Goal: Check status

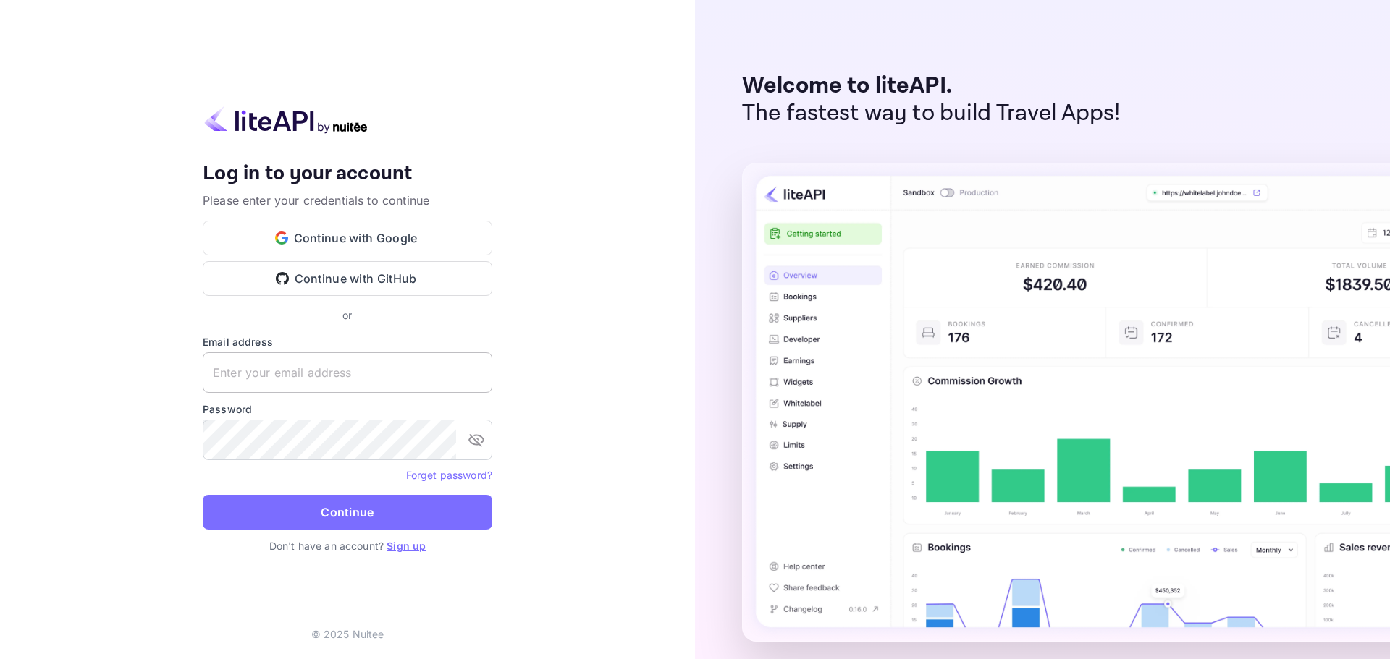
click at [266, 373] on input "text" at bounding box center [348, 373] width 290 height 41
paste input "[EMAIL_ADDRESS][DOMAIN_NAME]"
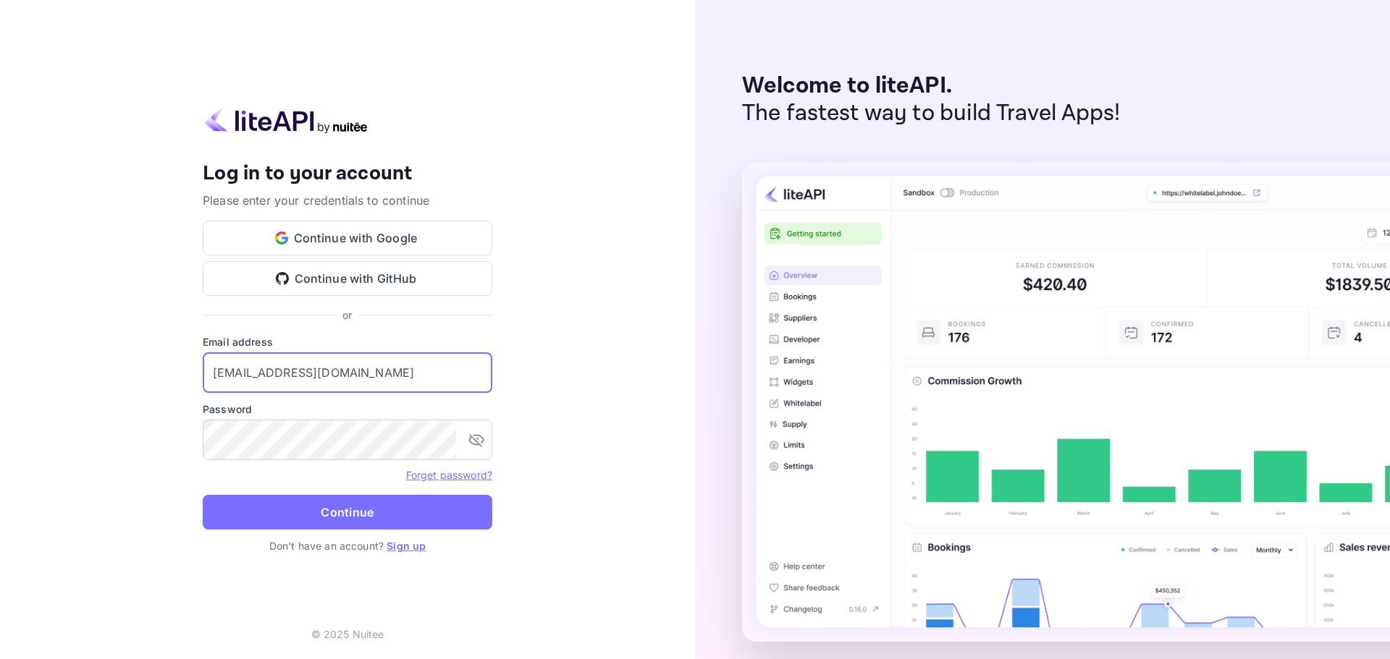
type input "[EMAIL_ADDRESS][DOMAIN_NAME]"
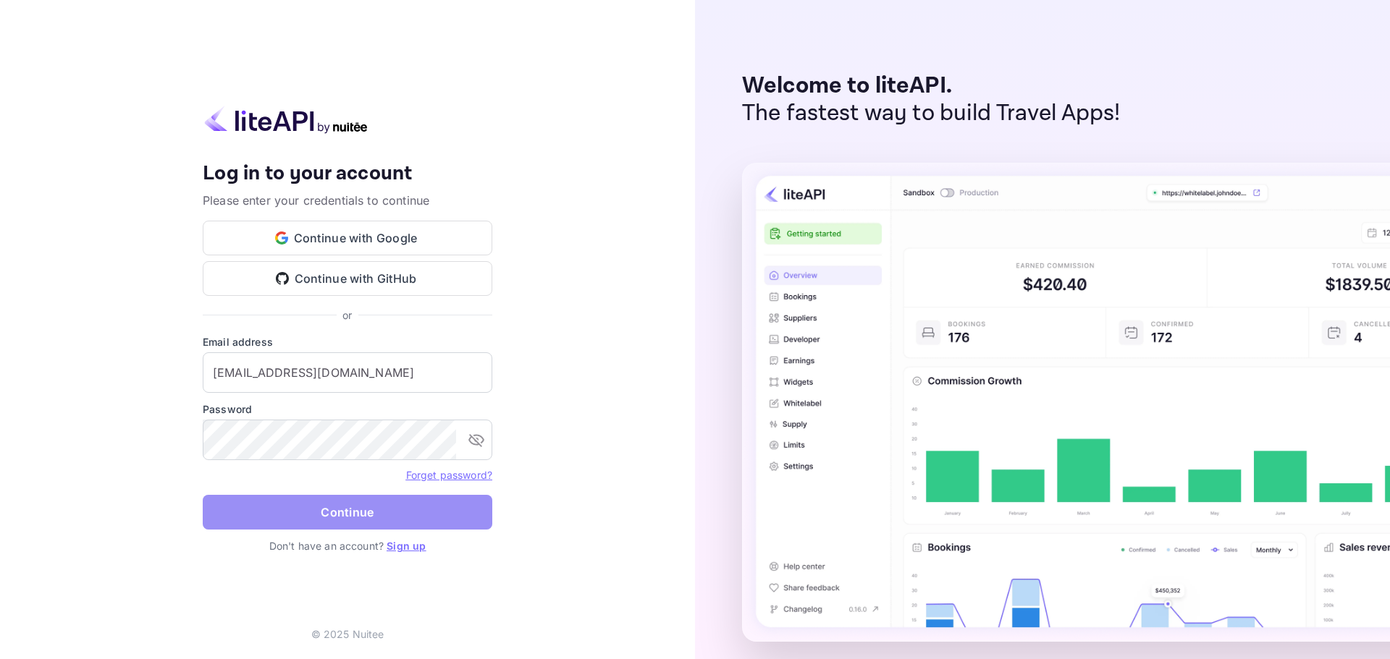
click at [325, 510] on button "Continue" at bounding box center [348, 512] width 290 height 35
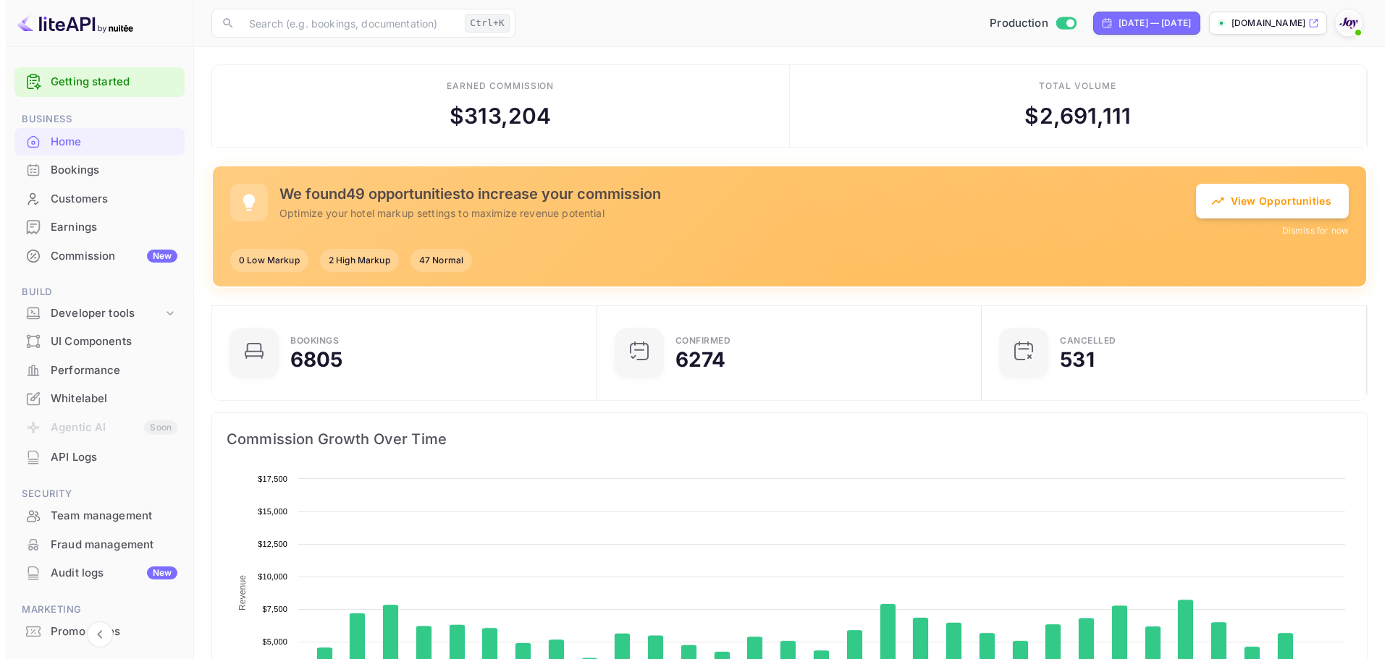
scroll to position [224, 365]
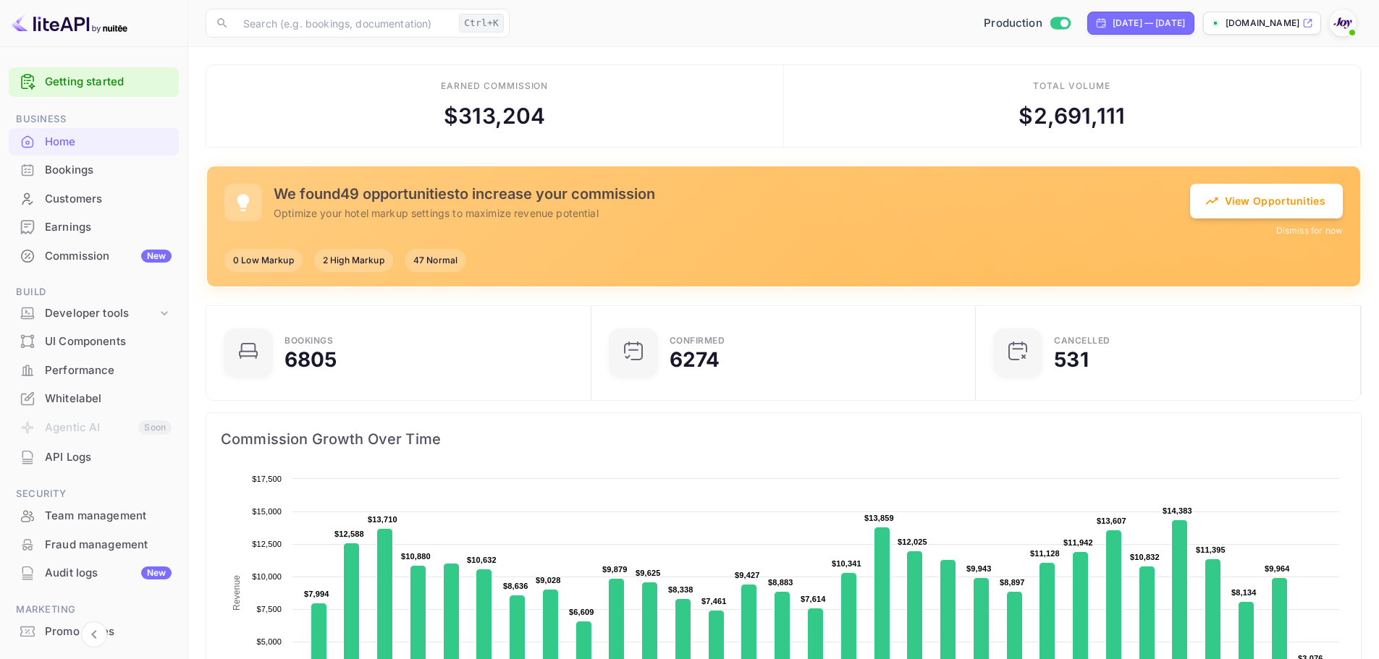
click at [91, 167] on div "Bookings" at bounding box center [108, 170] width 127 height 17
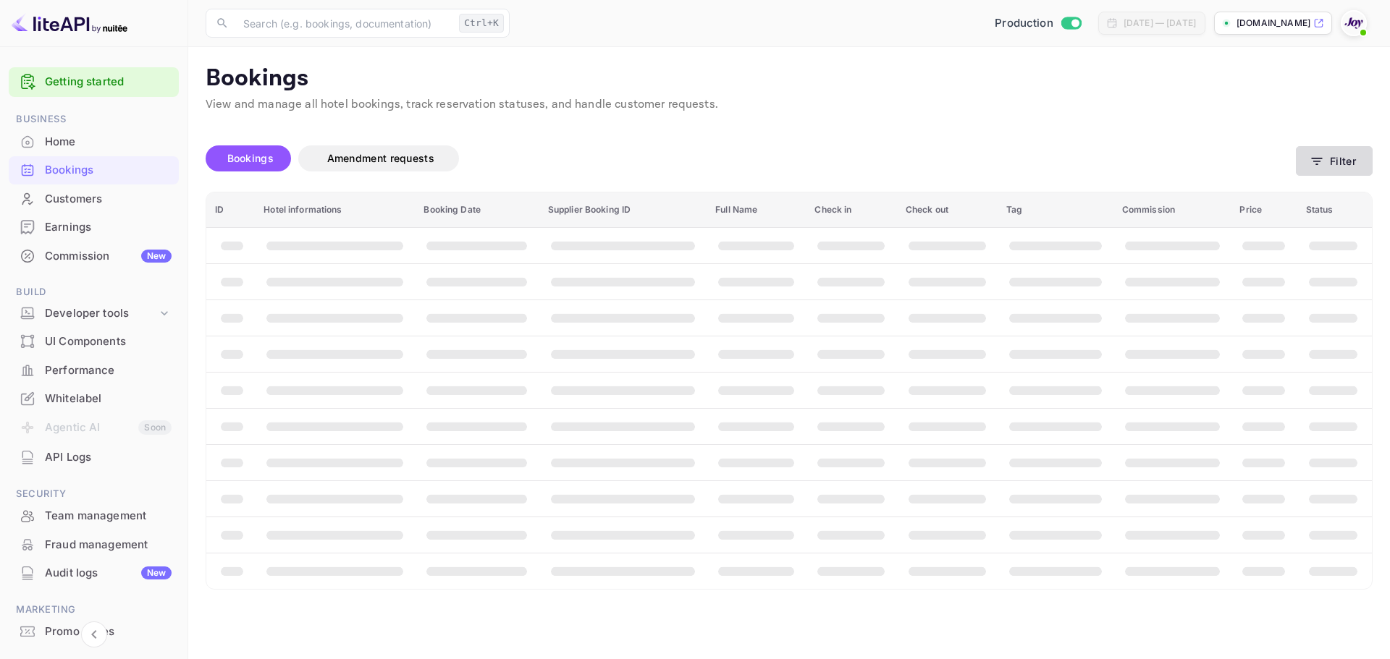
click at [1335, 164] on button "Filter" at bounding box center [1334, 161] width 77 height 30
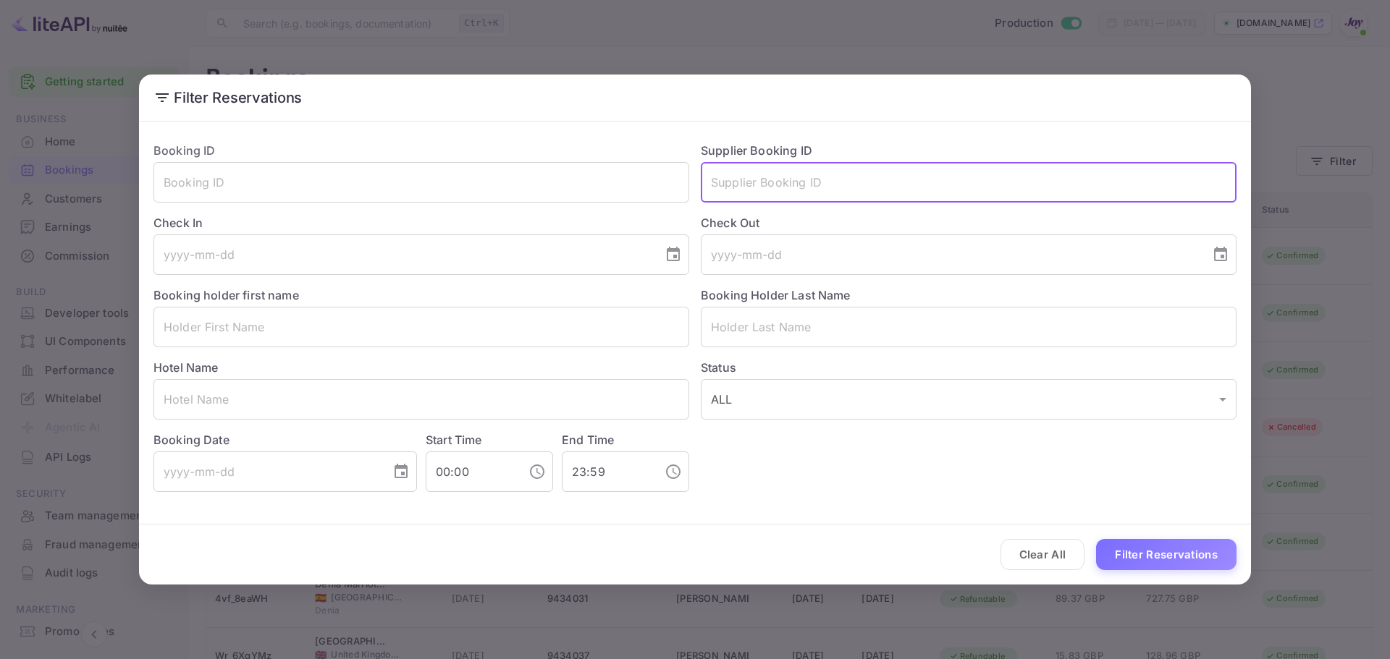
click at [767, 175] on input "text" at bounding box center [969, 182] width 536 height 41
paste input "8166840"
type input "8166840"
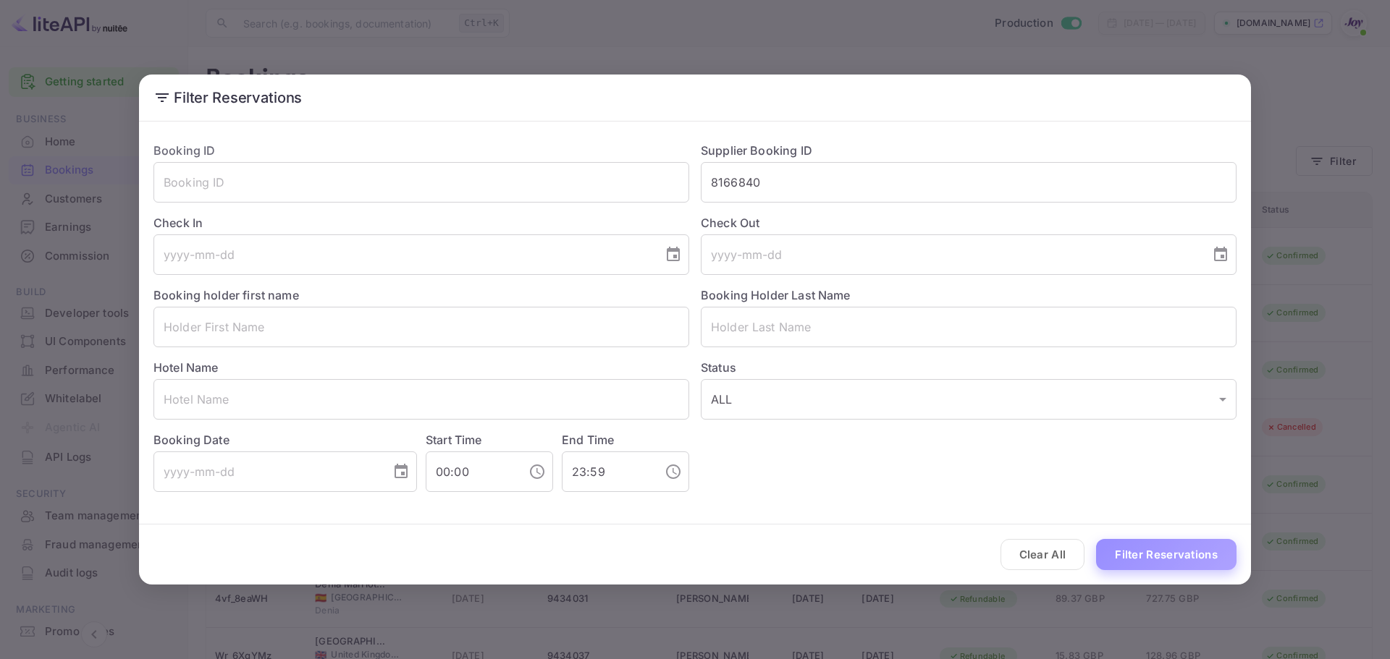
click at [1159, 560] on button "Filter Reservations" at bounding box center [1166, 554] width 140 height 31
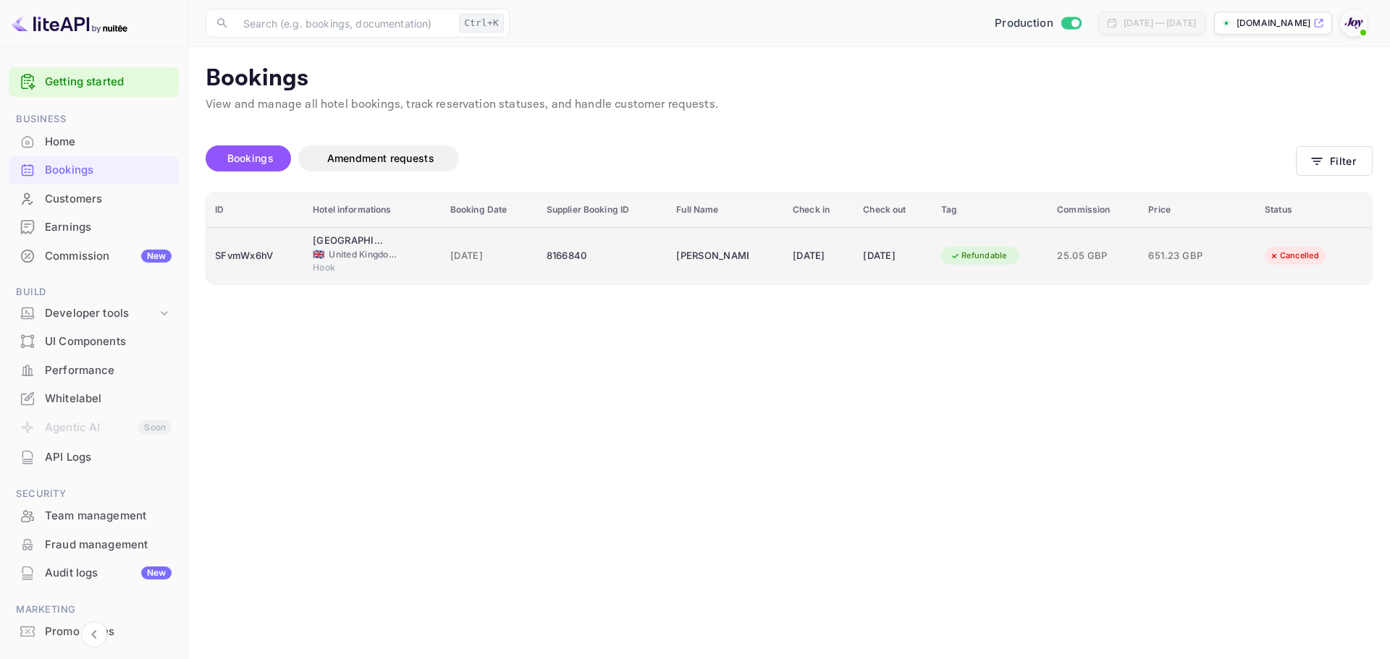
click at [620, 256] on div "8166840" at bounding box center [602, 256] width 113 height 23
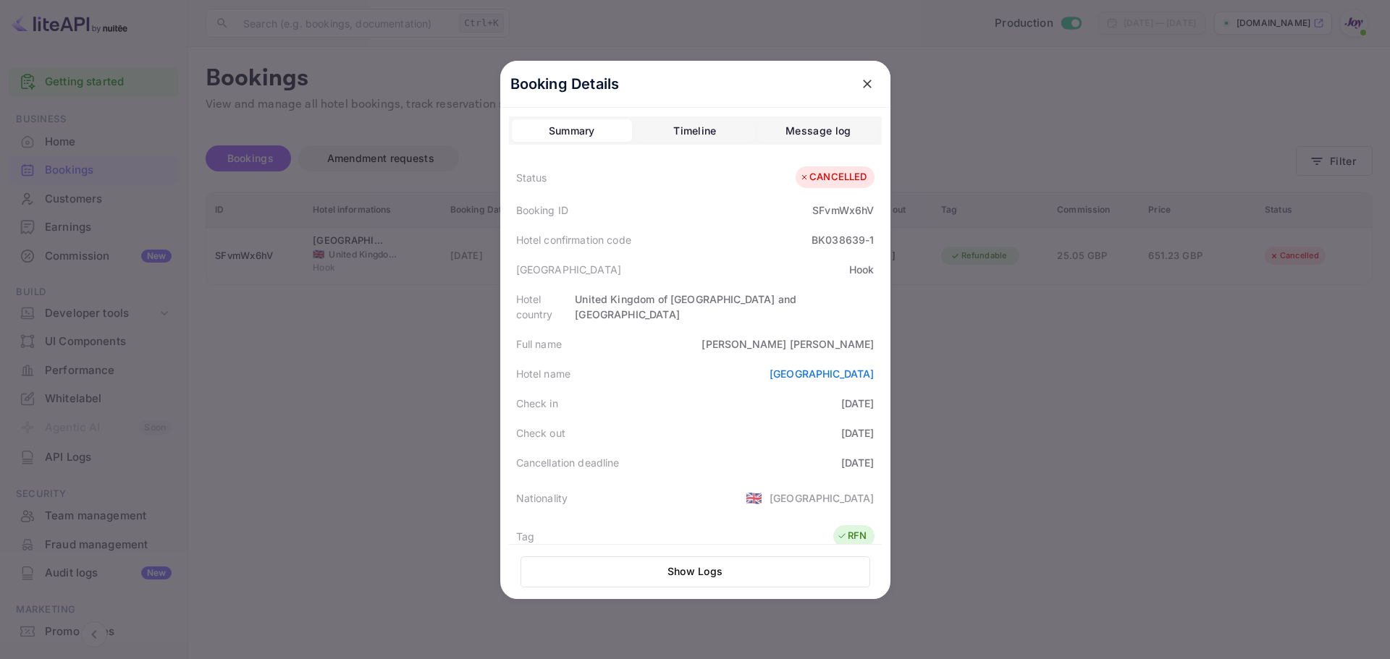
click at [455, 339] on div at bounding box center [695, 329] width 1390 height 659
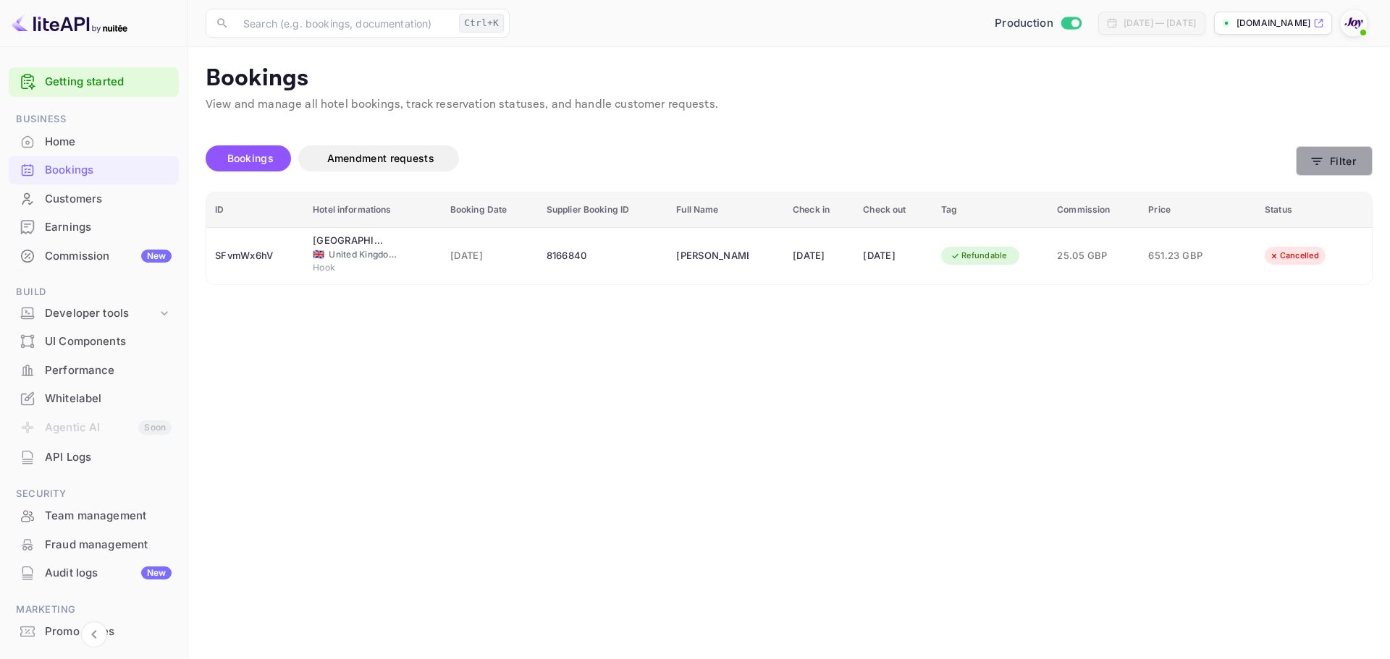
click at [1329, 166] on button "Filter" at bounding box center [1334, 161] width 77 height 30
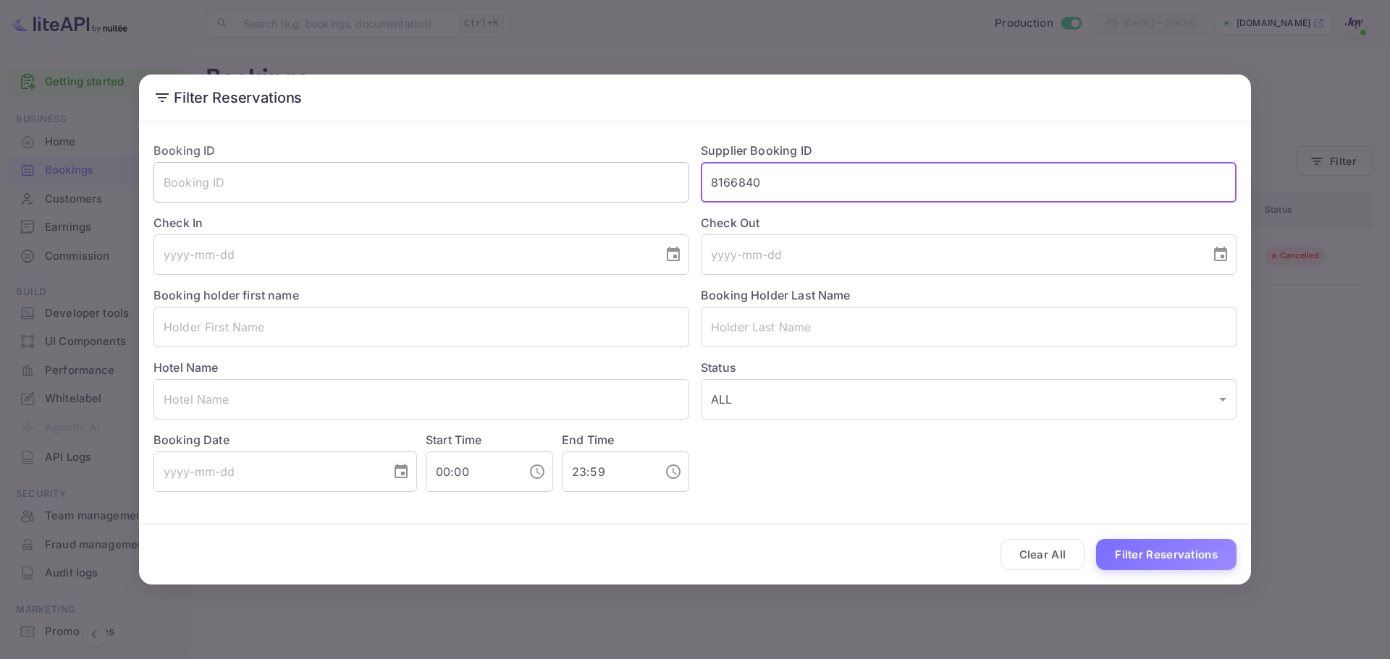
drag, startPoint x: 779, startPoint y: 180, endPoint x: 672, endPoint y: 182, distance: 107.2
click at [672, 182] on div "Booking ID ​ Supplier Booking ID 8166840 ​ Check In ​ Check Out ​ Booking holde…" at bounding box center [689, 311] width 1094 height 362
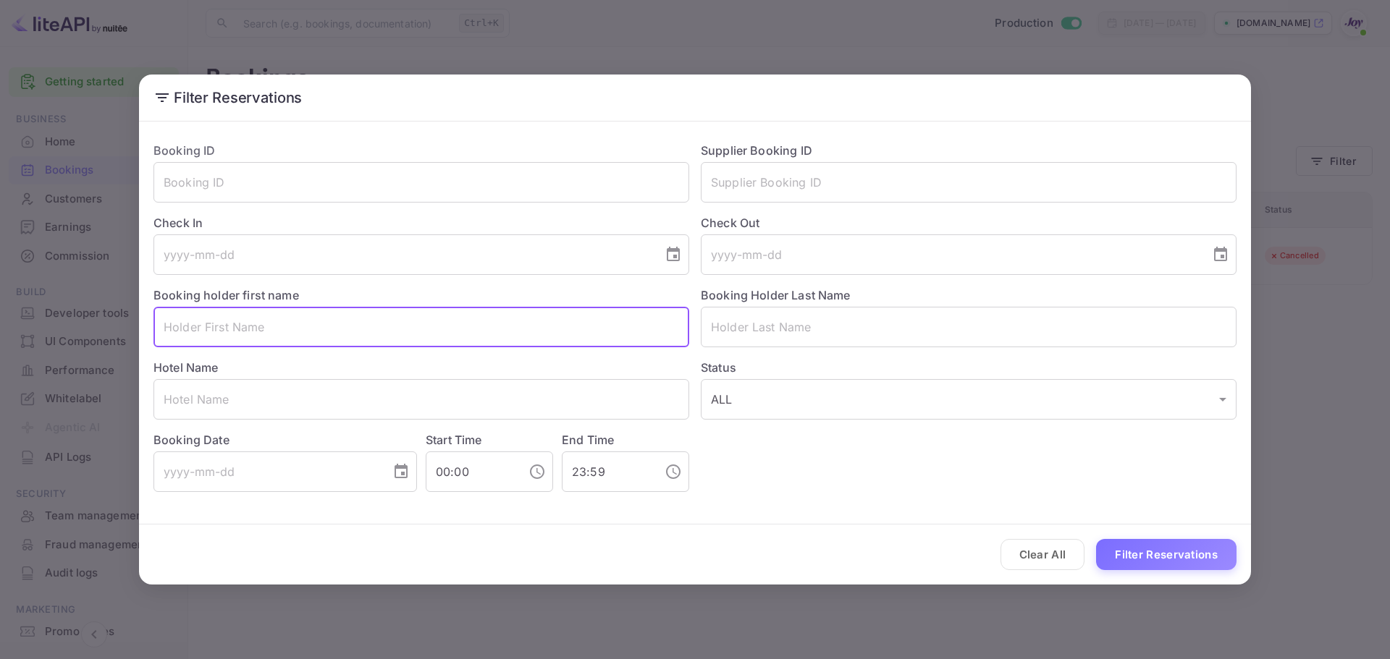
click at [317, 331] on input "text" at bounding box center [421, 327] width 536 height 41
paste input "[PERSON_NAME]"
click at [240, 331] on input "[PERSON_NAME]" at bounding box center [421, 327] width 536 height 41
click at [239, 330] on input "[PERSON_NAME]" at bounding box center [421, 327] width 536 height 41
type input "[PERSON_NAME]"
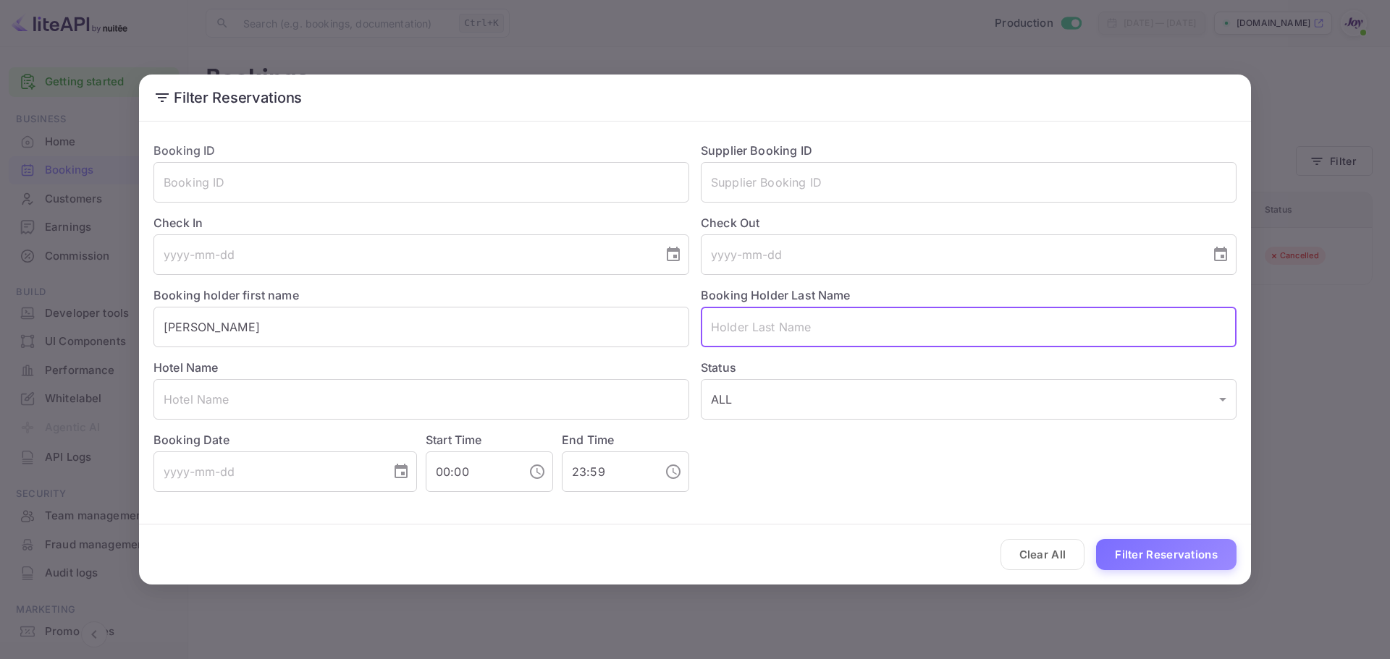
click at [792, 338] on input "text" at bounding box center [969, 327] width 536 height 41
paste input "[PERSON_NAME]"
type input "[PERSON_NAME]"
click at [1162, 549] on button "Filter Reservations" at bounding box center [1166, 554] width 140 height 31
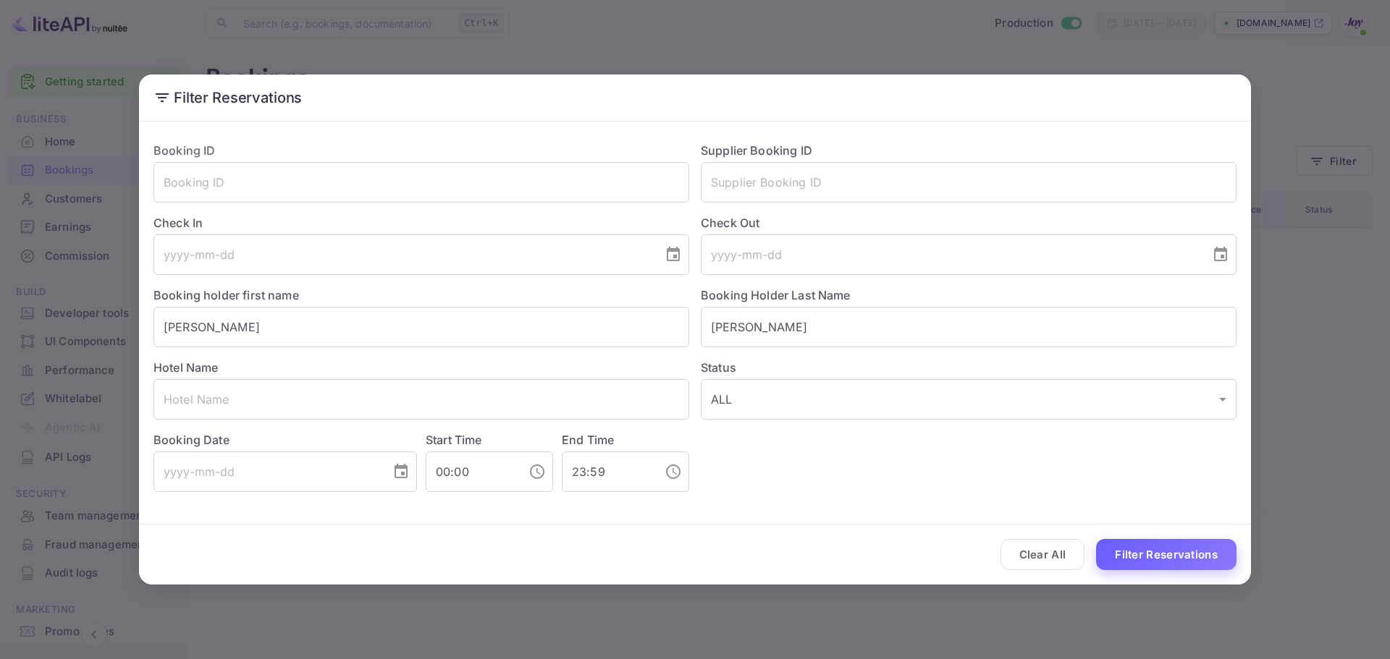
click at [1152, 557] on button "Filter Reservations" at bounding box center [1166, 554] width 140 height 31
click at [733, 193] on input "text" at bounding box center [969, 182] width 536 height 41
paste input "8166840"
type input "8166840"
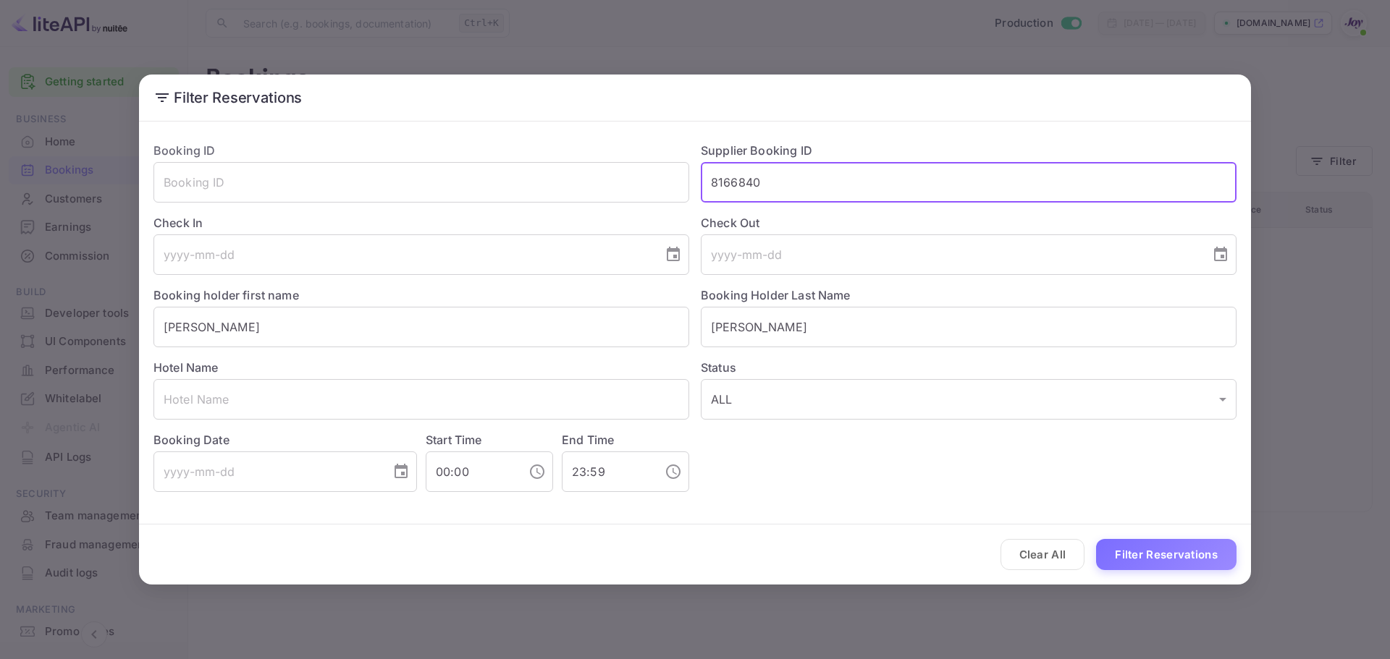
drag, startPoint x: 1139, startPoint y: 555, endPoint x: 1134, endPoint y: 547, distance: 9.1
click at [1139, 555] on button "Filter Reservations" at bounding box center [1166, 554] width 140 height 31
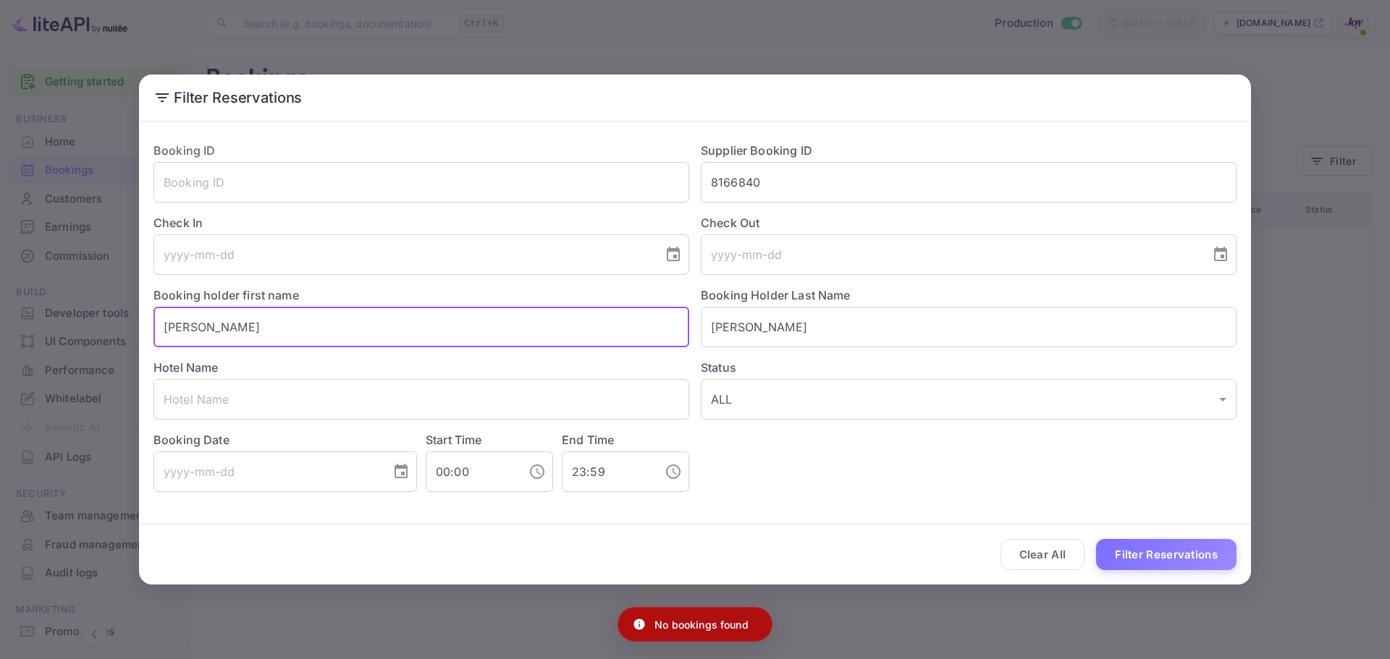
drag, startPoint x: 96, startPoint y: 324, endPoint x: 18, endPoint y: 326, distance: 78.2
click at [18, 326] on div "Filter Reservations Booking ID ​ Supplier Booking ID 8166840 ​ Check In ​ Check…" at bounding box center [695, 329] width 1390 height 659
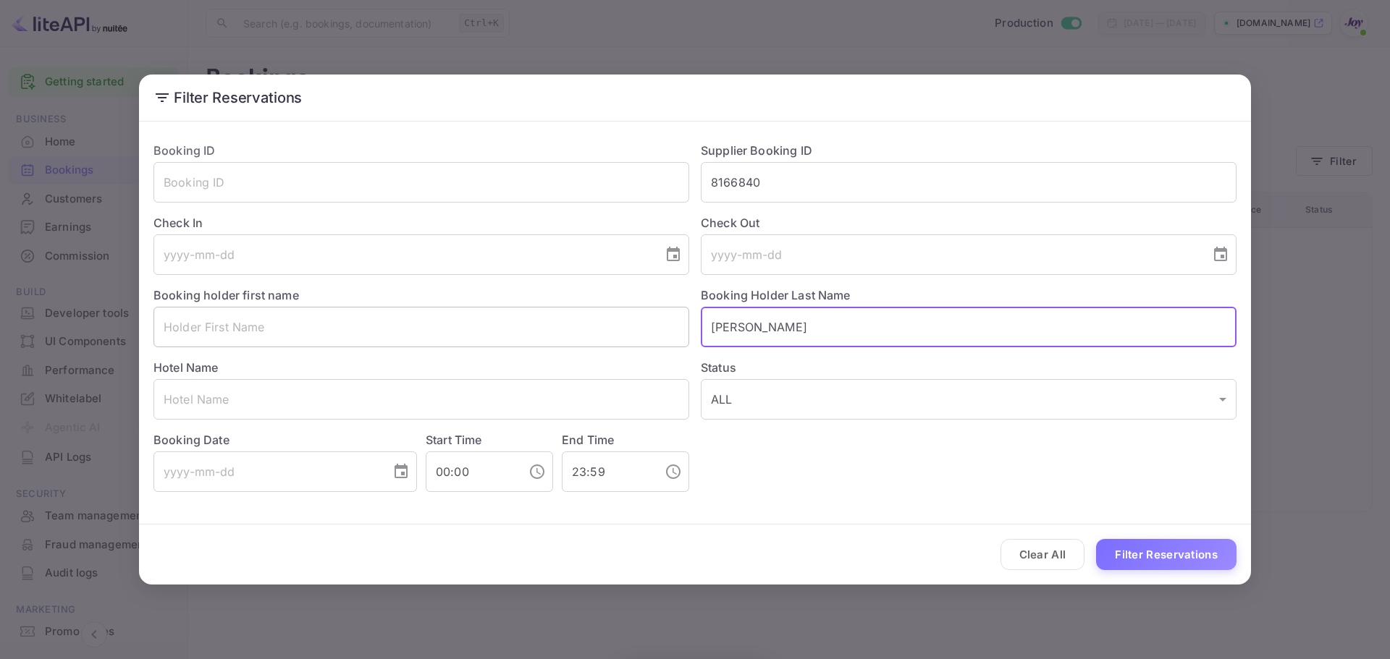
drag, startPoint x: 754, startPoint y: 336, endPoint x: 645, endPoint y: 324, distance: 109.2
click at [645, 324] on div "Booking ID ​ Supplier Booking ID 8166840 ​ Check In ​ Check Out ​ Booking holde…" at bounding box center [689, 311] width 1094 height 362
click at [1191, 554] on button "Filter Reservations" at bounding box center [1166, 554] width 140 height 31
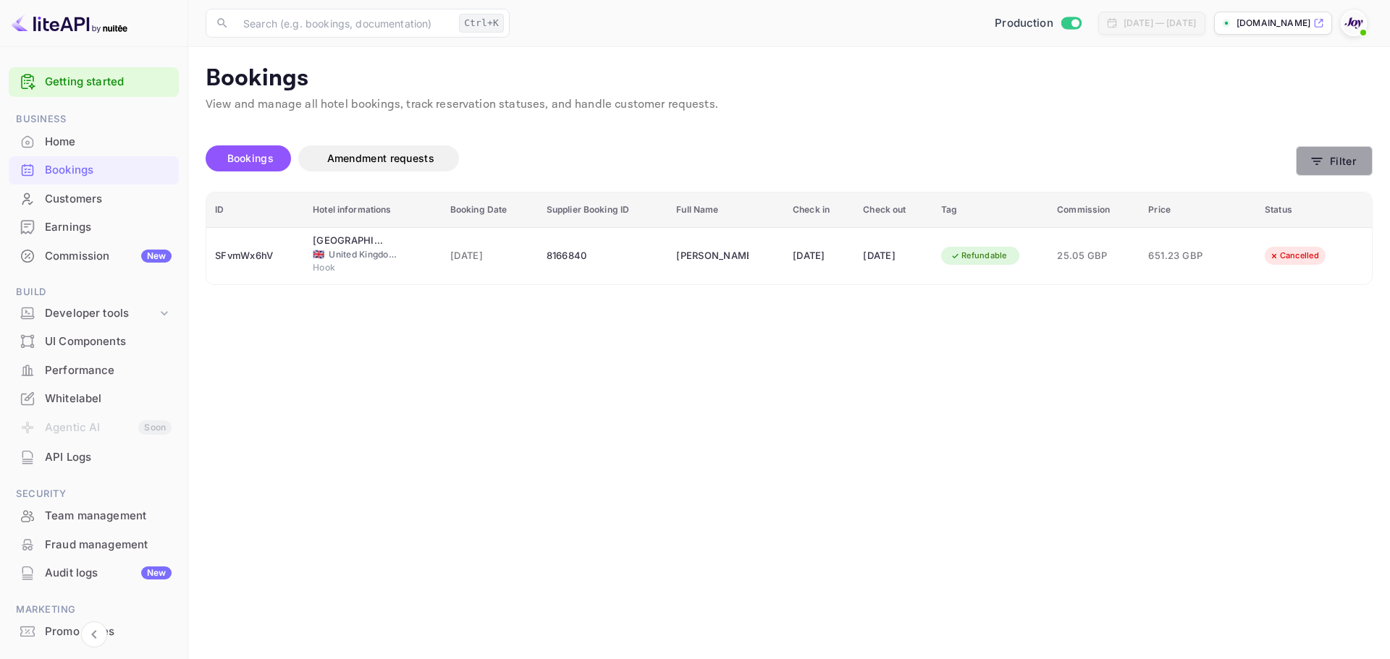
click at [1341, 159] on button "Filter" at bounding box center [1334, 161] width 77 height 30
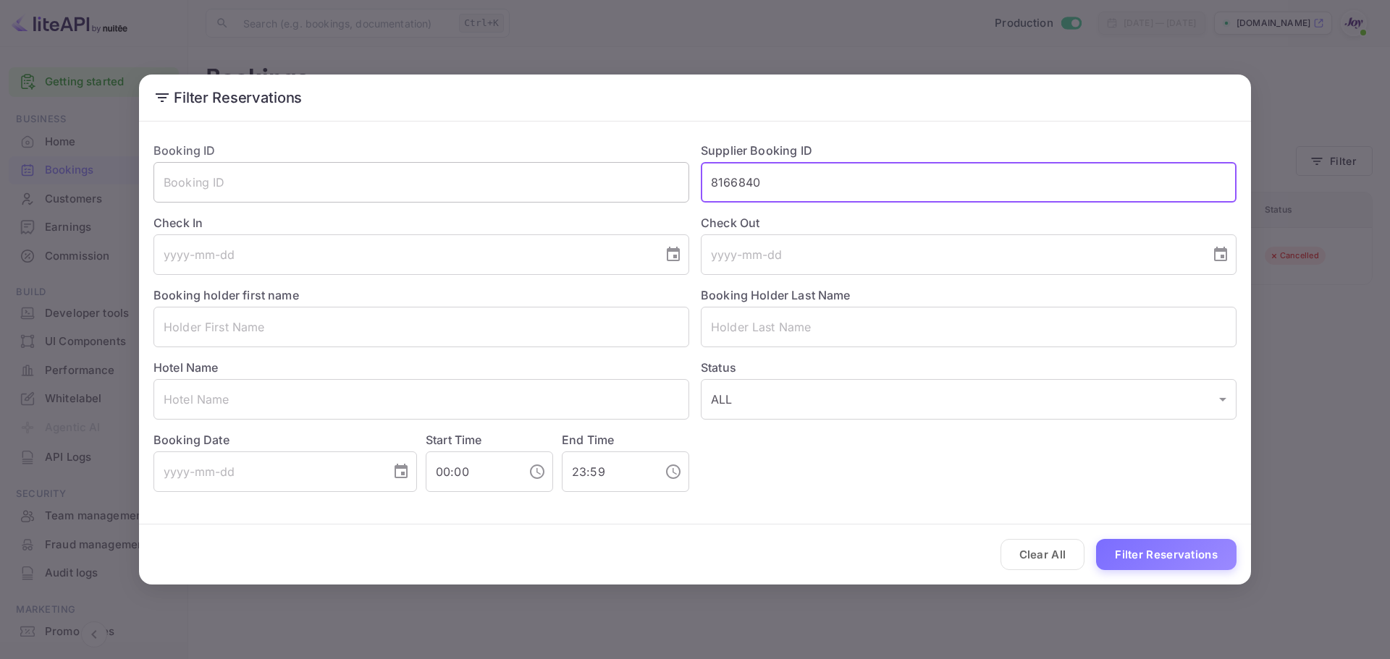
drag, startPoint x: 791, startPoint y: 187, endPoint x: 664, endPoint y: 188, distance: 127.4
click at [664, 188] on div "Booking ID ​ Supplier Booking ID 8166840 ​ Check In ​ Check Out ​ Booking holde…" at bounding box center [689, 311] width 1094 height 362
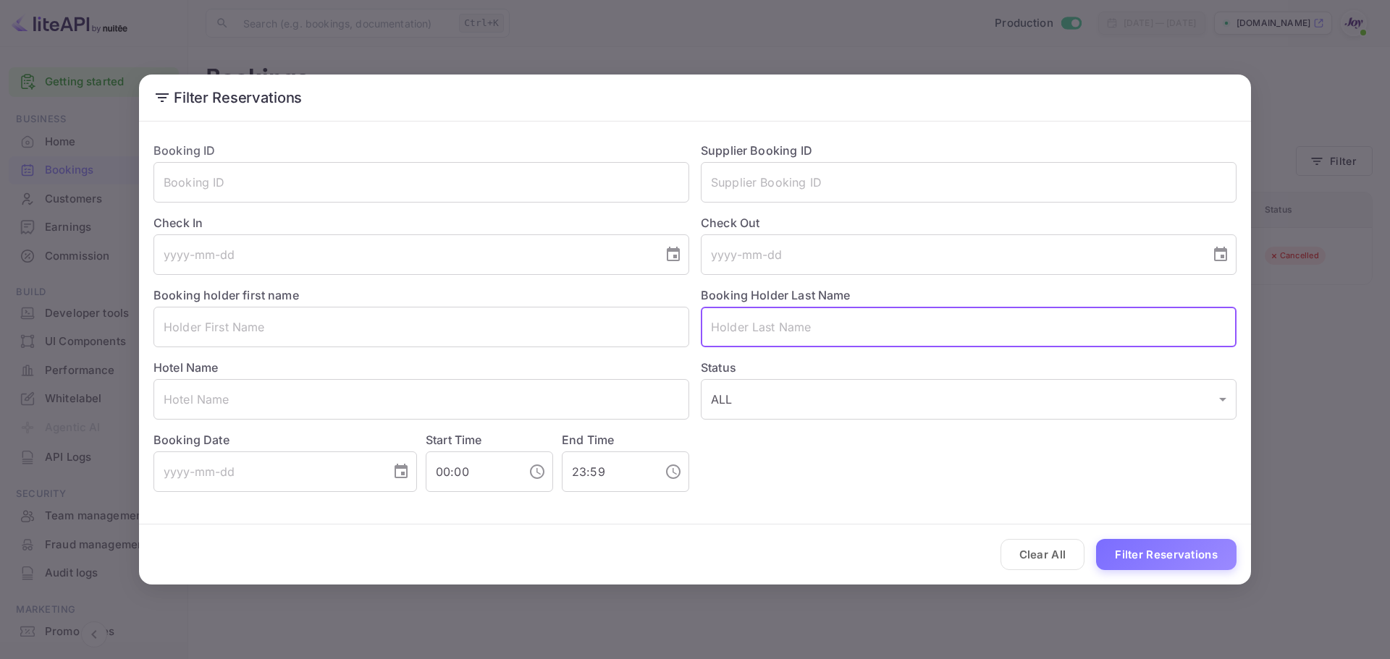
click at [730, 335] on input "text" at bounding box center [969, 327] width 536 height 41
paste input "[PERSON_NAME]"
type input "[PERSON_NAME]"
click at [1140, 551] on button "Filter Reservations" at bounding box center [1166, 554] width 140 height 31
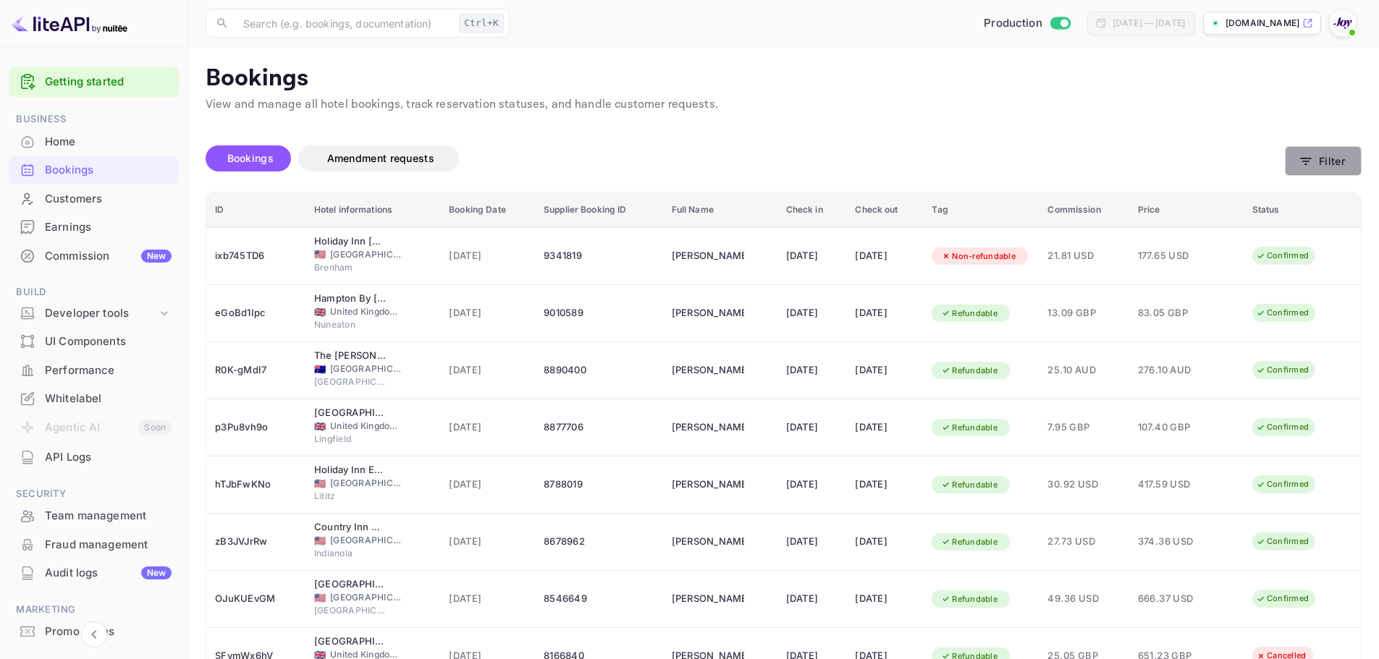
click at [1333, 165] on button "Filter" at bounding box center [1323, 161] width 77 height 30
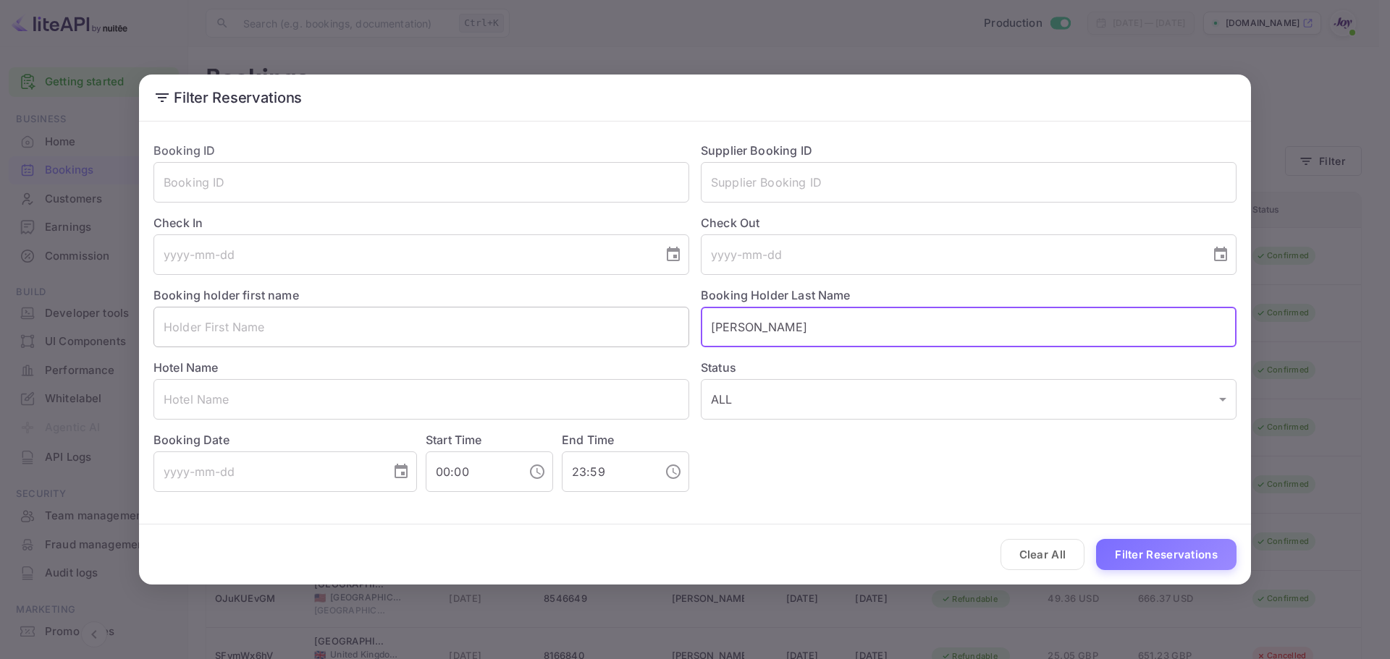
drag, startPoint x: 797, startPoint y: 330, endPoint x: 549, endPoint y: 336, distance: 247.6
click at [549, 336] on div "Booking ID ​ Supplier Booking ID ​ Check In ​ Check Out ​ Booking holder first …" at bounding box center [689, 311] width 1094 height 362
click at [736, 192] on input "text" at bounding box center [969, 182] width 536 height 41
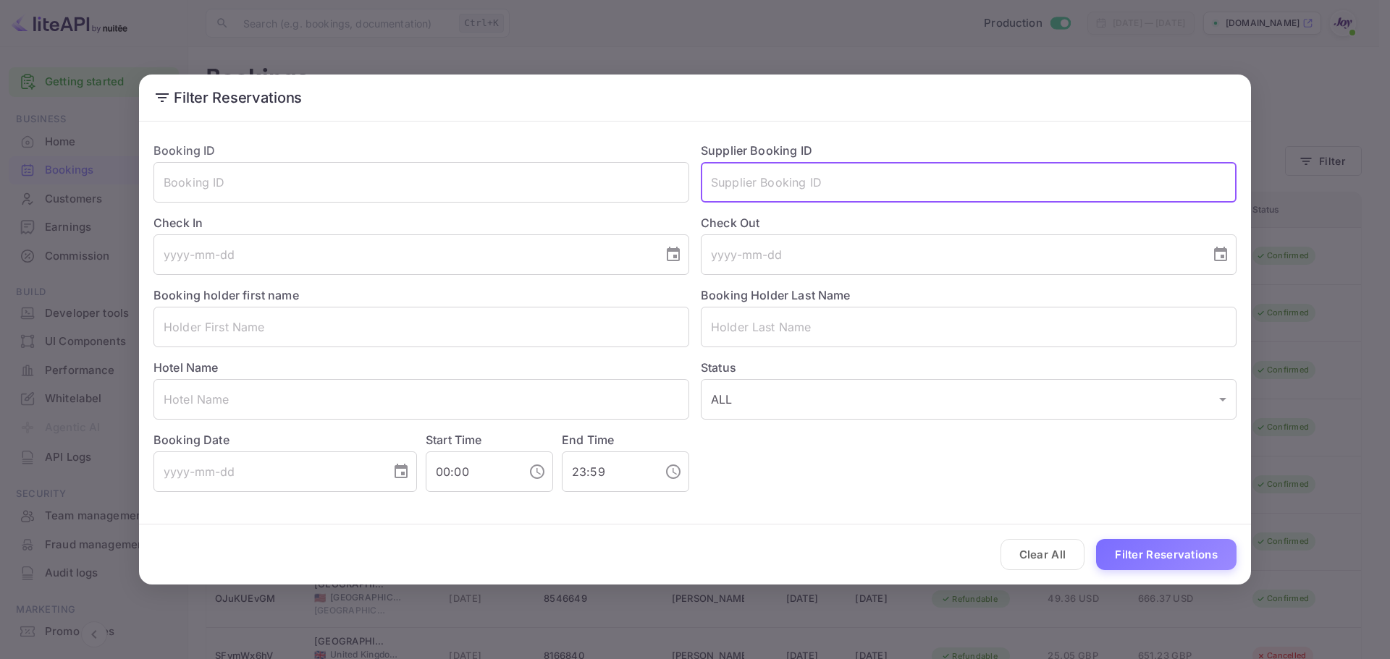
paste input "Friendly and sound nice"
drag, startPoint x: 882, startPoint y: 188, endPoint x: 647, endPoint y: 216, distance: 236.8
click at [562, 164] on div "Booking ID ​ Supplier Booking ID Friendly and sound nice ​ Check In ​ Check Out…" at bounding box center [689, 311] width 1094 height 362
paste input "8166840"
type input "8166840"
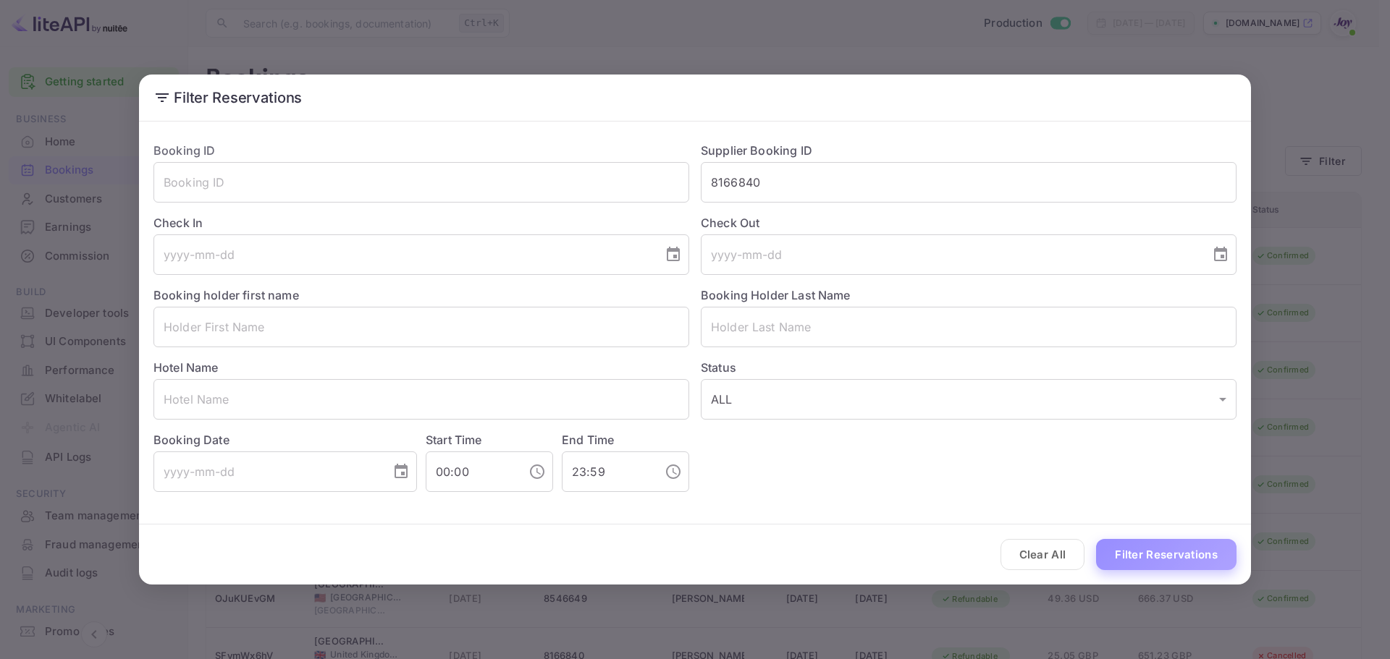
click at [1143, 557] on button "Filter Reservations" at bounding box center [1166, 554] width 140 height 31
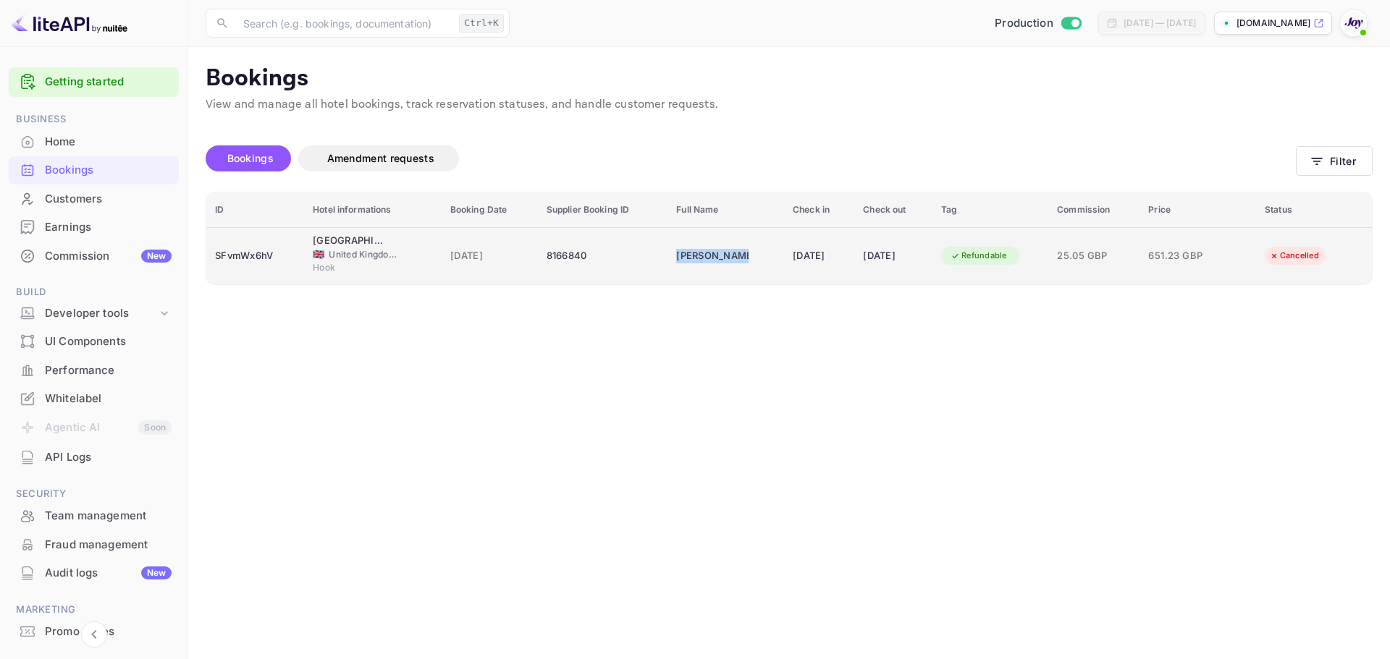
copy div "[PERSON_NAME]"
drag, startPoint x: 652, startPoint y: 258, endPoint x: 727, endPoint y: 263, distance: 75.4
click at [727, 263] on td "[PERSON_NAME]" at bounding box center [725, 255] width 117 height 57
